Goal: Task Accomplishment & Management: Complete application form

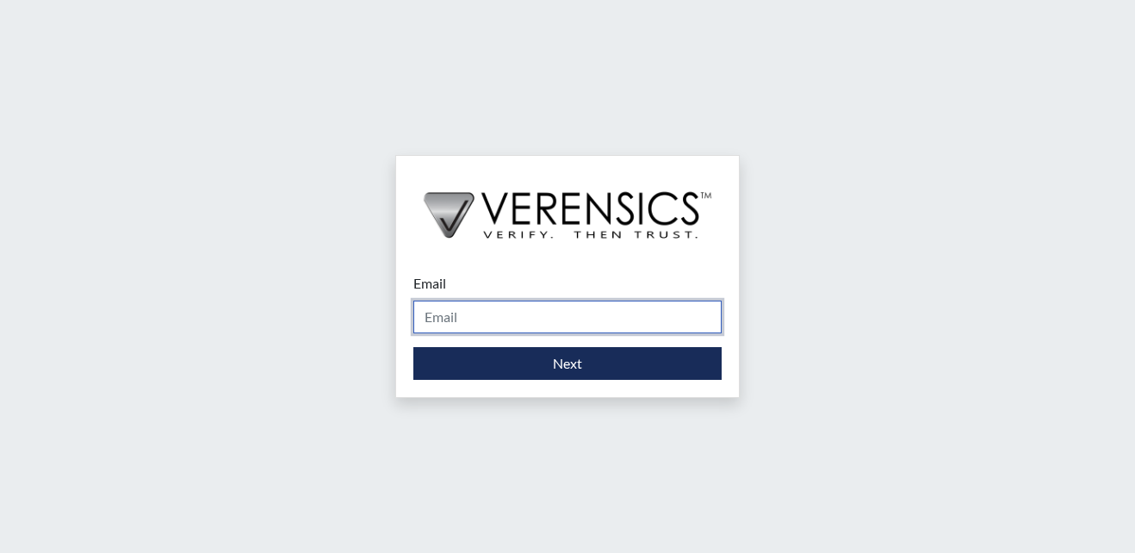
click at [452, 325] on input "Email" at bounding box center [567, 316] width 308 height 33
type input "[EMAIL_ADDRESS][PERSON_NAME][DOMAIN_NAME]"
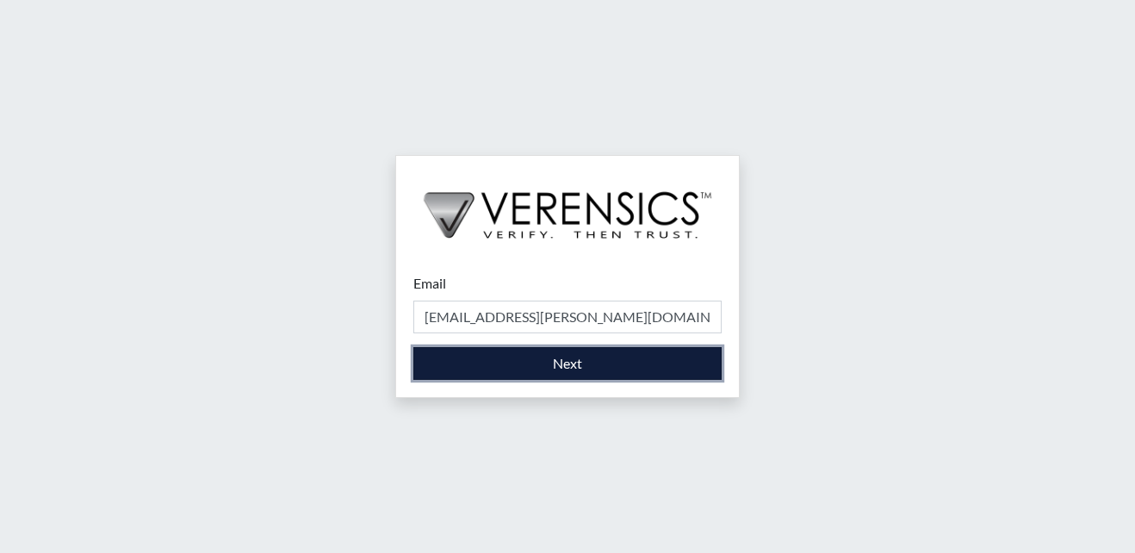
click at [480, 365] on button "Next" at bounding box center [567, 363] width 308 height 33
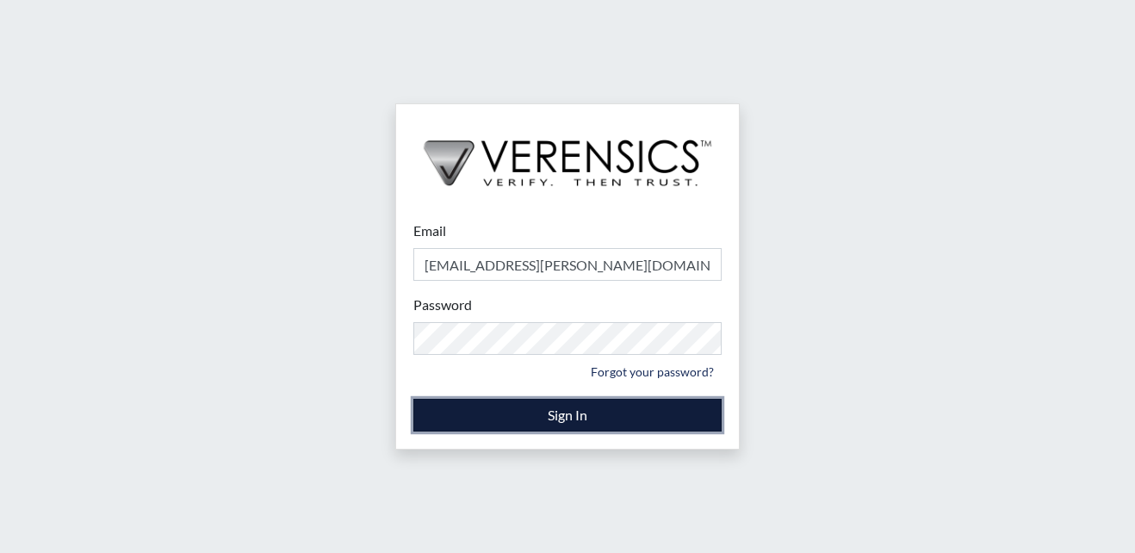
click at [592, 411] on button "Sign In" at bounding box center [567, 415] width 308 height 33
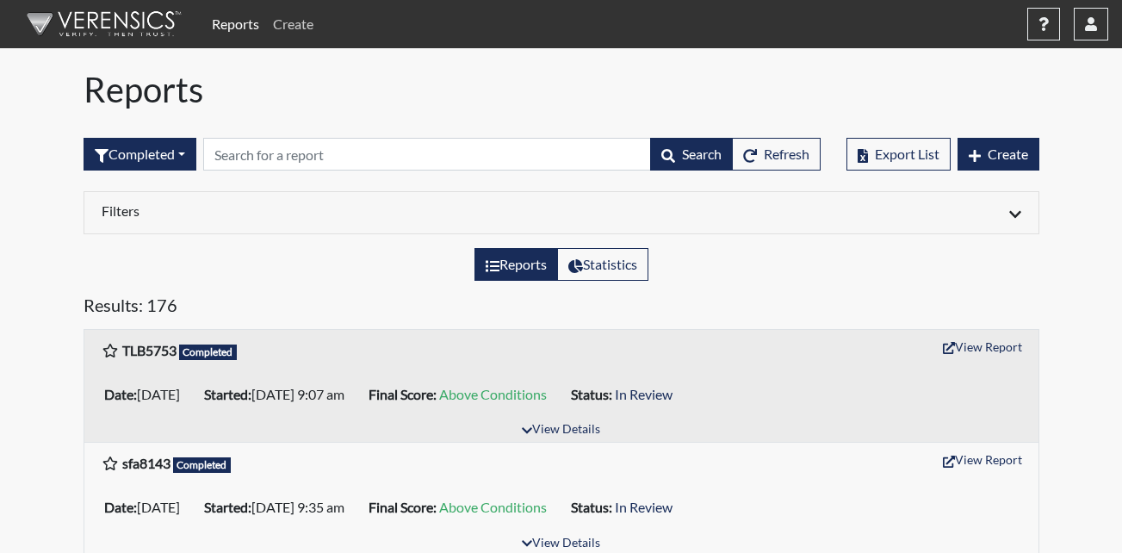
click at [297, 22] on link "Create" at bounding box center [293, 24] width 54 height 34
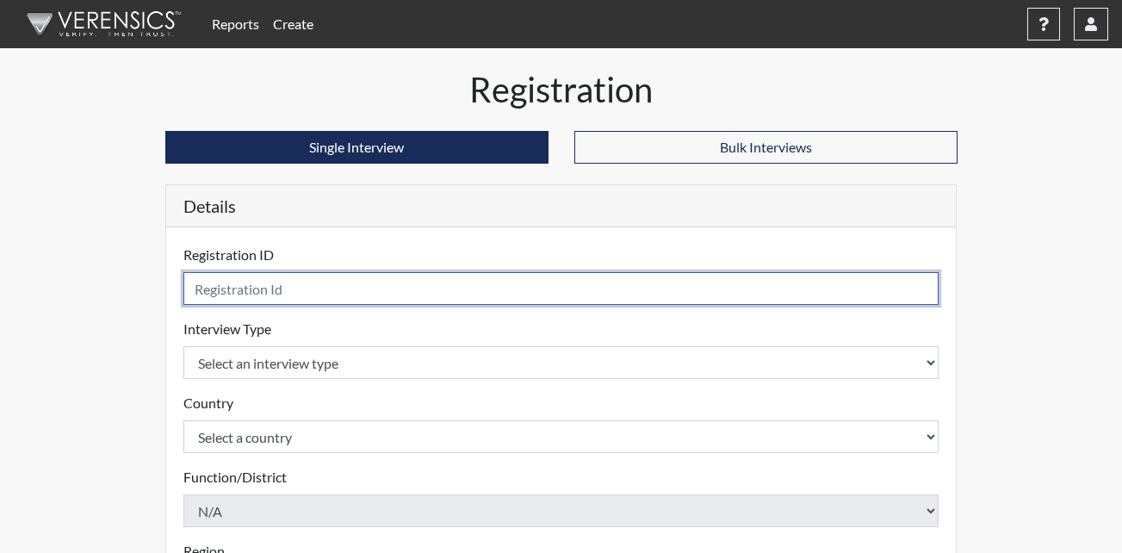
click at [283, 289] on input "text" at bounding box center [561, 288] width 756 height 33
type input "JJA0700"
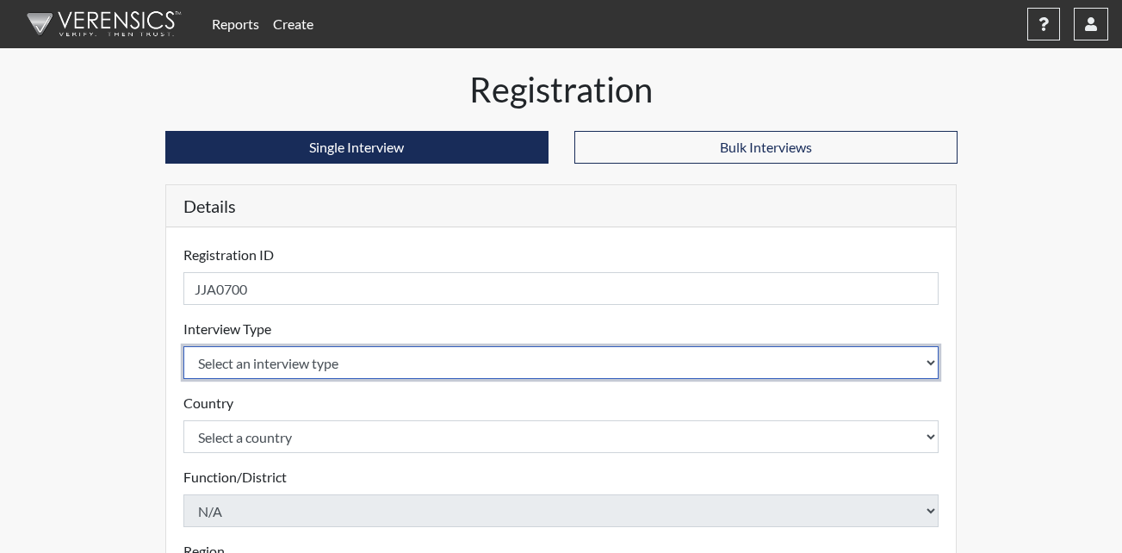
click at [323, 362] on select "Select an interview type Corrections Pre-Employment" at bounding box center [561, 362] width 756 height 33
select select "ff733e93-e1bf-11ea-9c9f-0eff0cf7eb8f"
click at [183, 346] on select "Select an interview type Corrections Pre-Employment" at bounding box center [561, 362] width 756 height 33
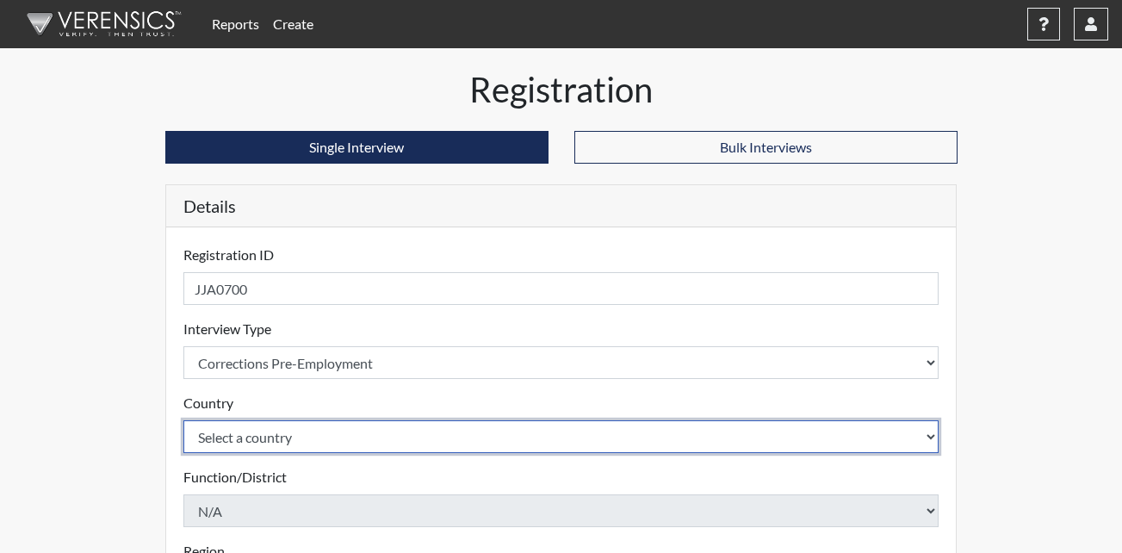
click at [259, 440] on select "Select a country [GEOGRAPHIC_DATA] [GEOGRAPHIC_DATA]" at bounding box center [561, 436] width 756 height 33
select select "united-states-of-[GEOGRAPHIC_DATA]"
click at [183, 420] on select "Select a country [GEOGRAPHIC_DATA] [GEOGRAPHIC_DATA]" at bounding box center [561, 436] width 756 height 33
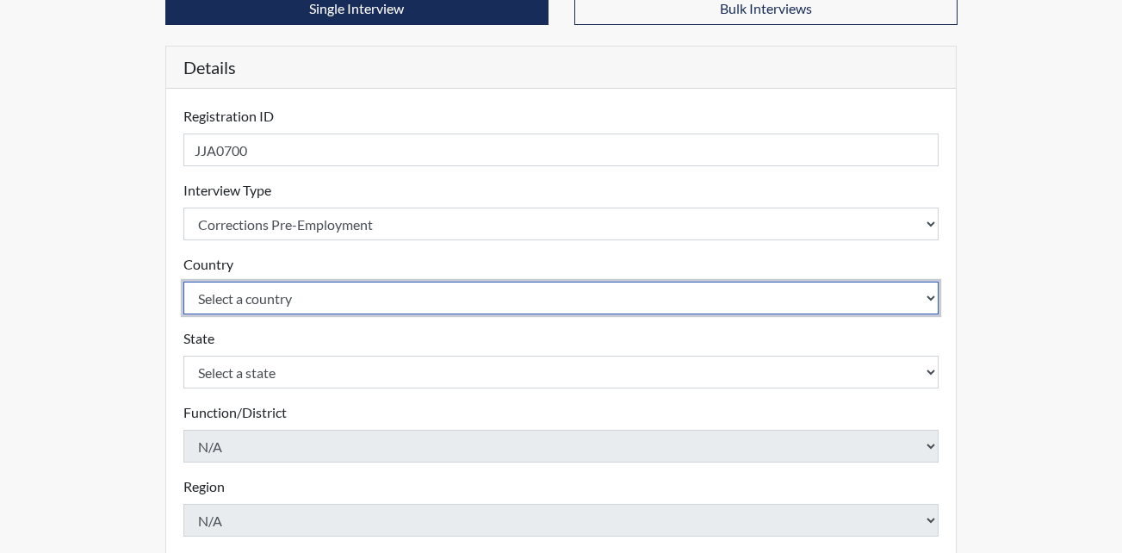
scroll to position [172, 0]
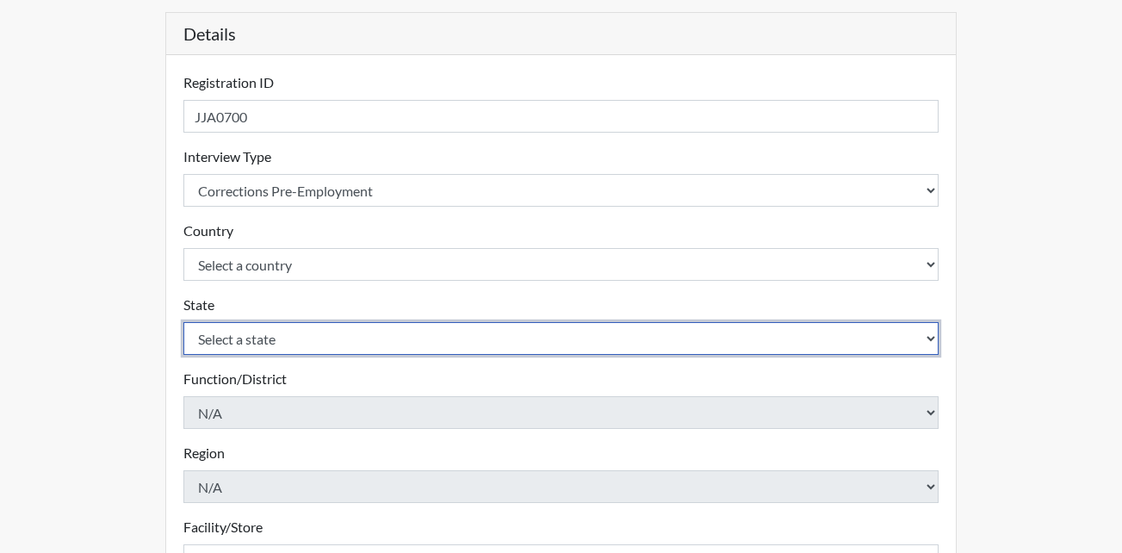
click at [245, 337] on select "Select a state [US_STATE] [US_STATE] [US_STATE] [US_STATE] [US_STATE] [US_STATE…" at bounding box center [561, 338] width 756 height 33
select select "GA"
click at [183, 322] on select "Select a state [US_STATE] [US_STATE] [US_STATE] [US_STATE] [US_STATE] [US_STATE…" at bounding box center [561, 338] width 756 height 33
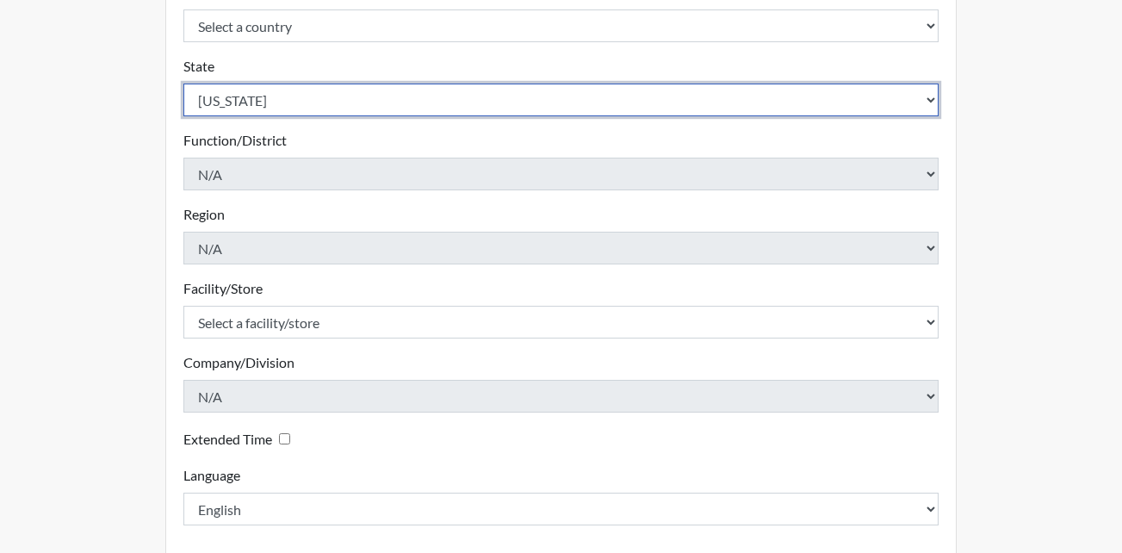
scroll to position [430, 0]
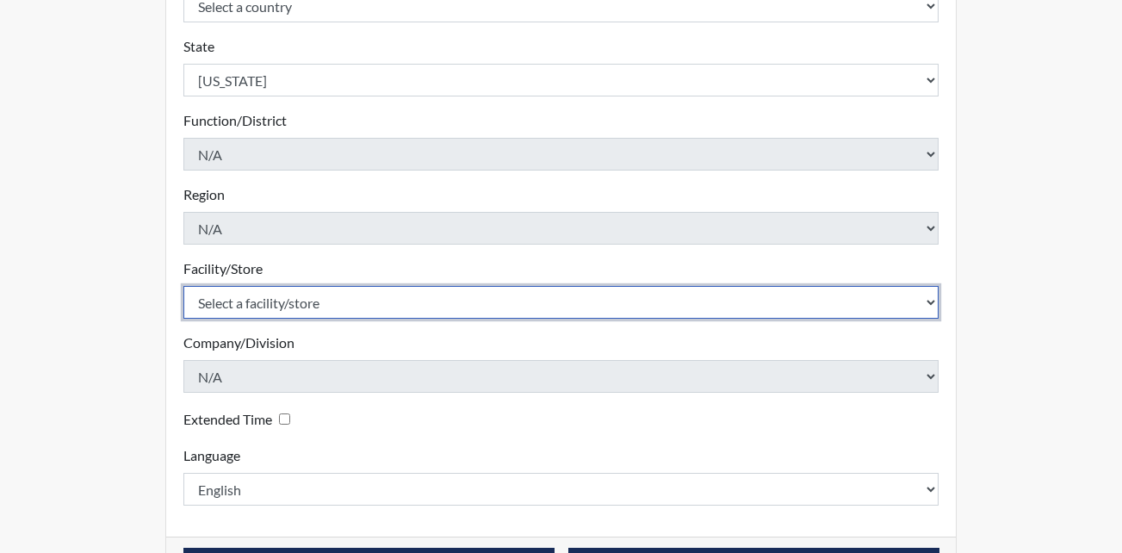
click at [289, 301] on select "Select a facility/store Metro Re-Entry Facility" at bounding box center [561, 302] width 756 height 33
select select "226f3449-6468-4bad-86c2-dd5091f02e51"
click at [183, 286] on select "Select a facility/store Metro Re-Entry Facility" at bounding box center [561, 302] width 756 height 33
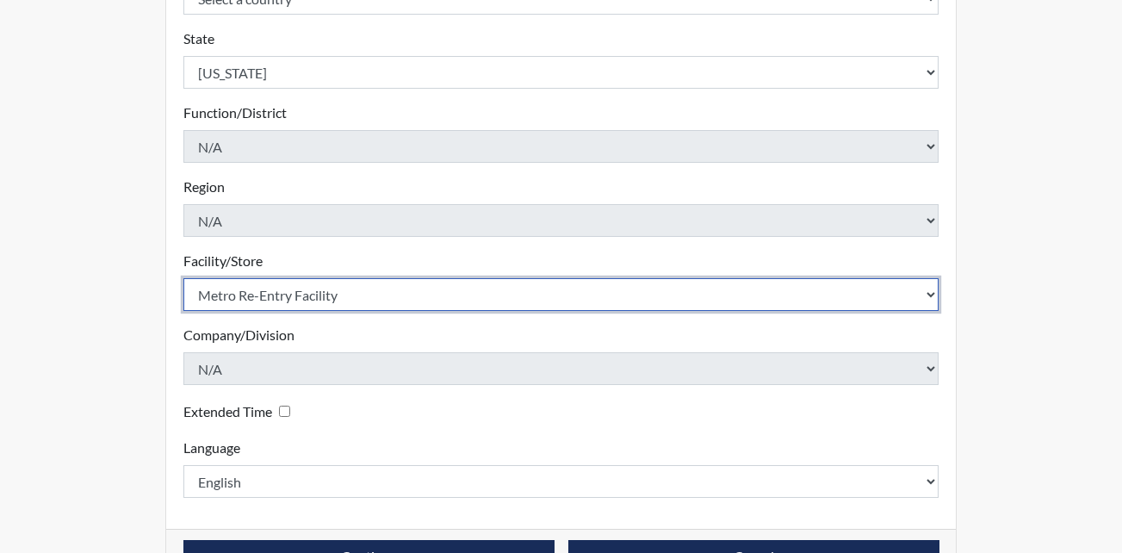
scroll to position [490, 0]
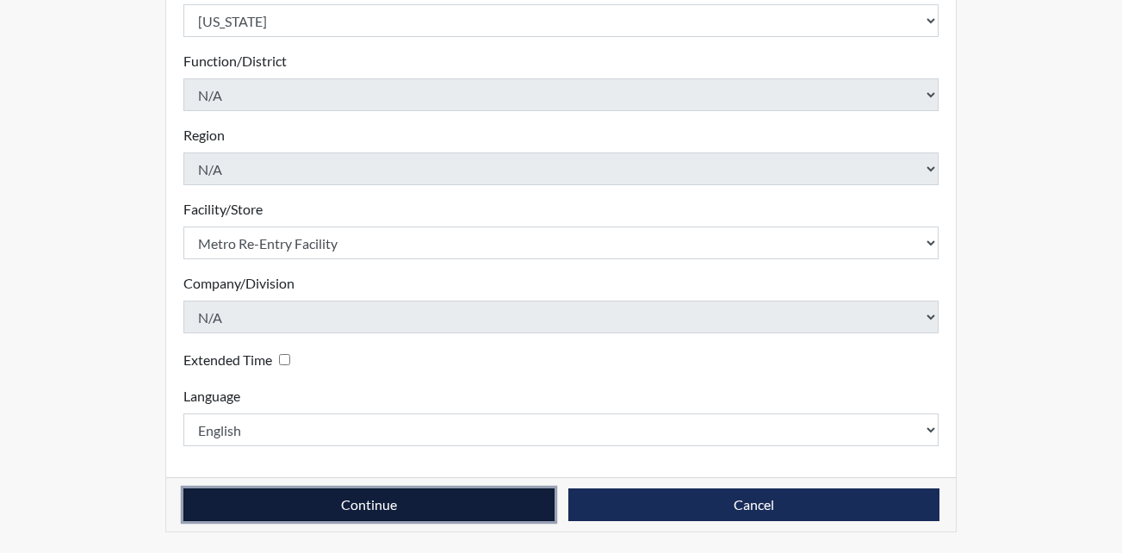
click at [395, 503] on button "Continue" at bounding box center [368, 504] width 371 height 33
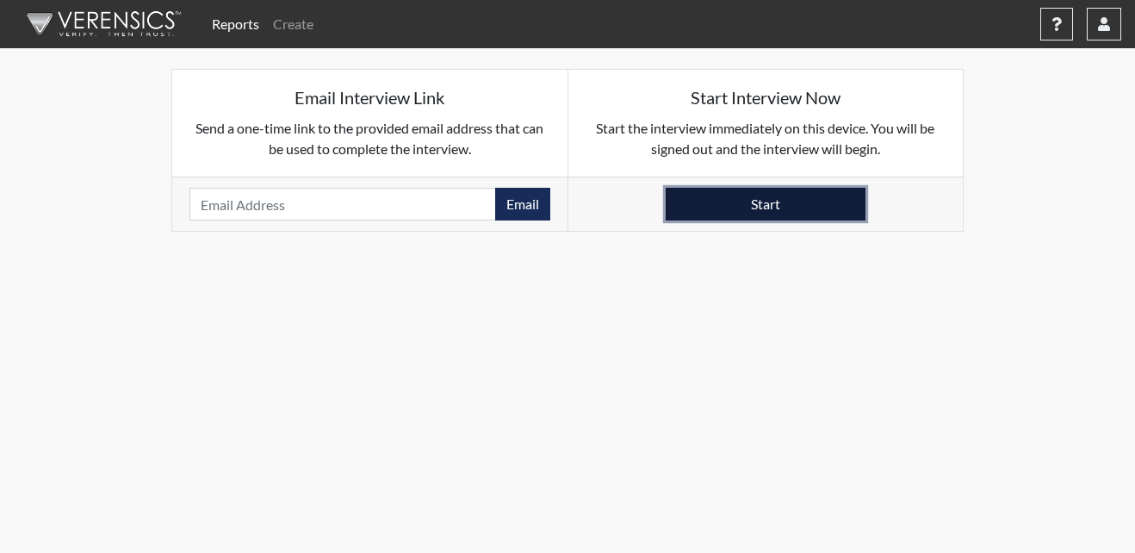
click at [702, 214] on button "Start" at bounding box center [765, 204] width 200 height 33
